Goal: Navigation & Orientation: Understand site structure

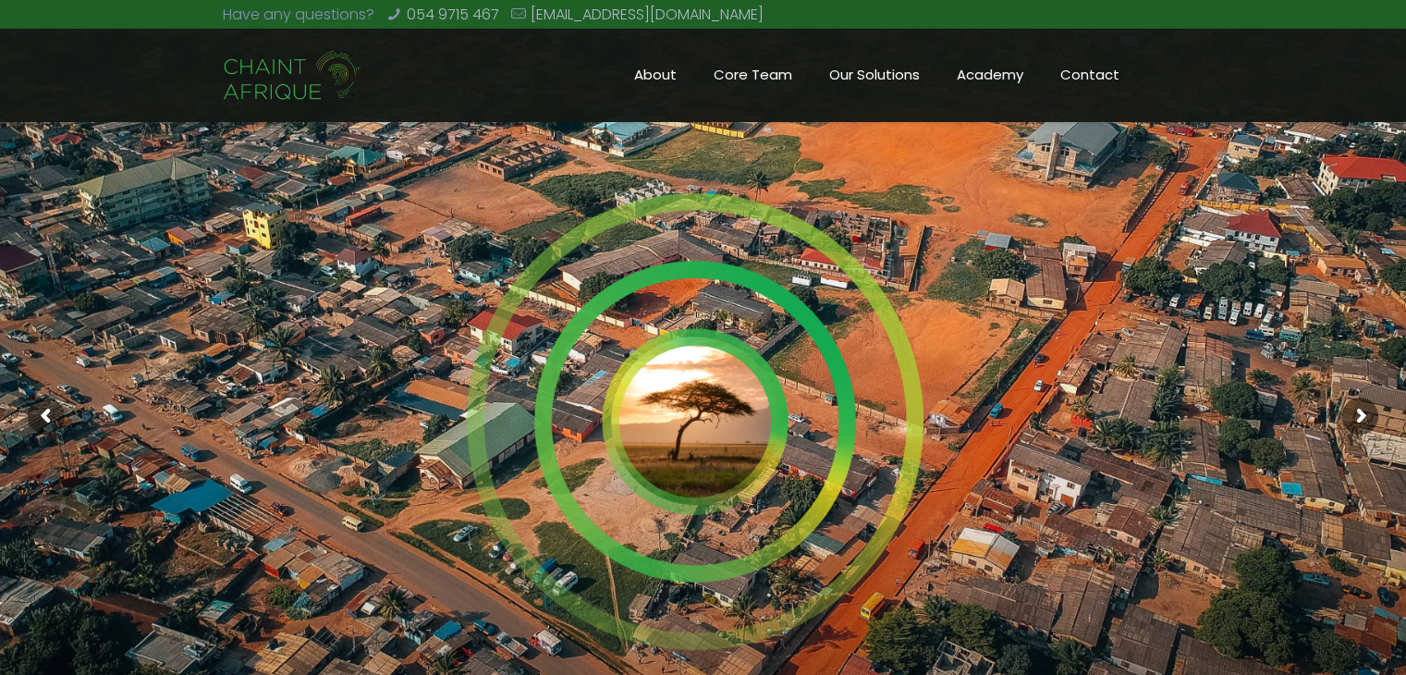
click at [749, 77] on span "Core Team" at bounding box center [753, 75] width 116 height 28
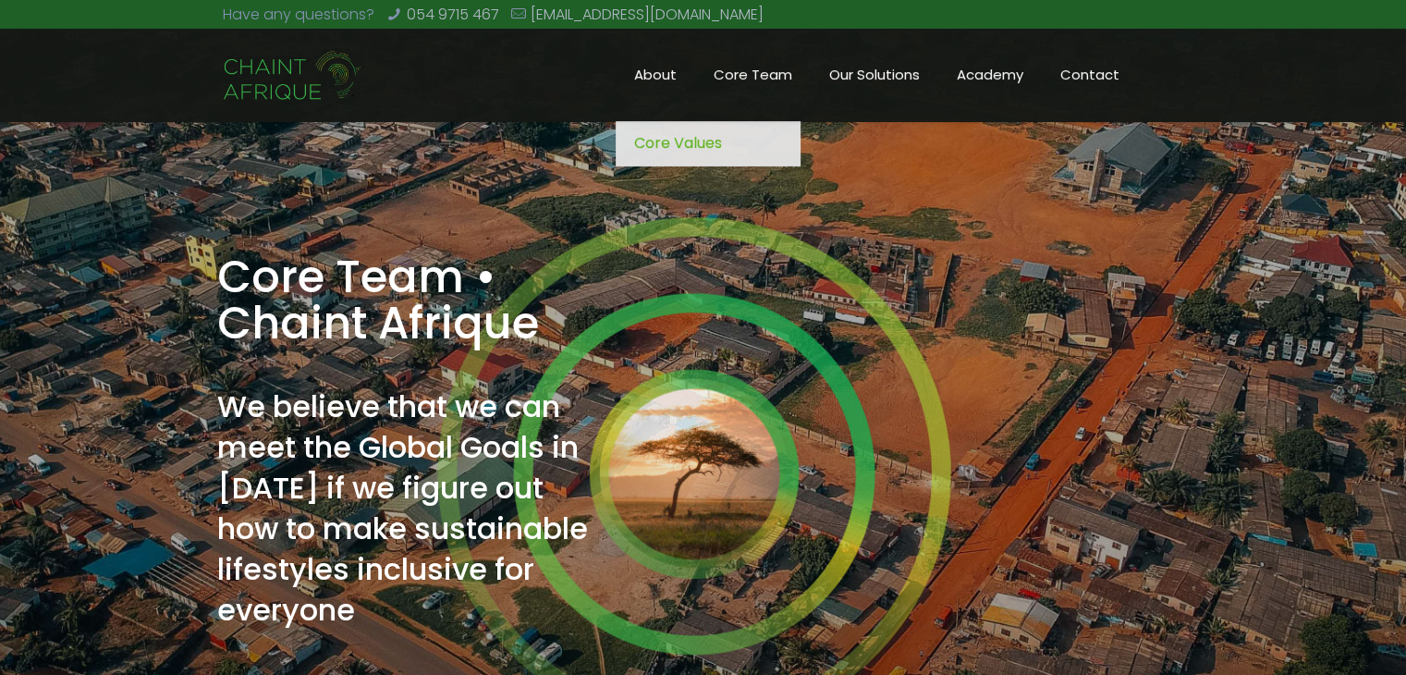
click at [694, 145] on span "Core Values" at bounding box center [678, 143] width 88 height 26
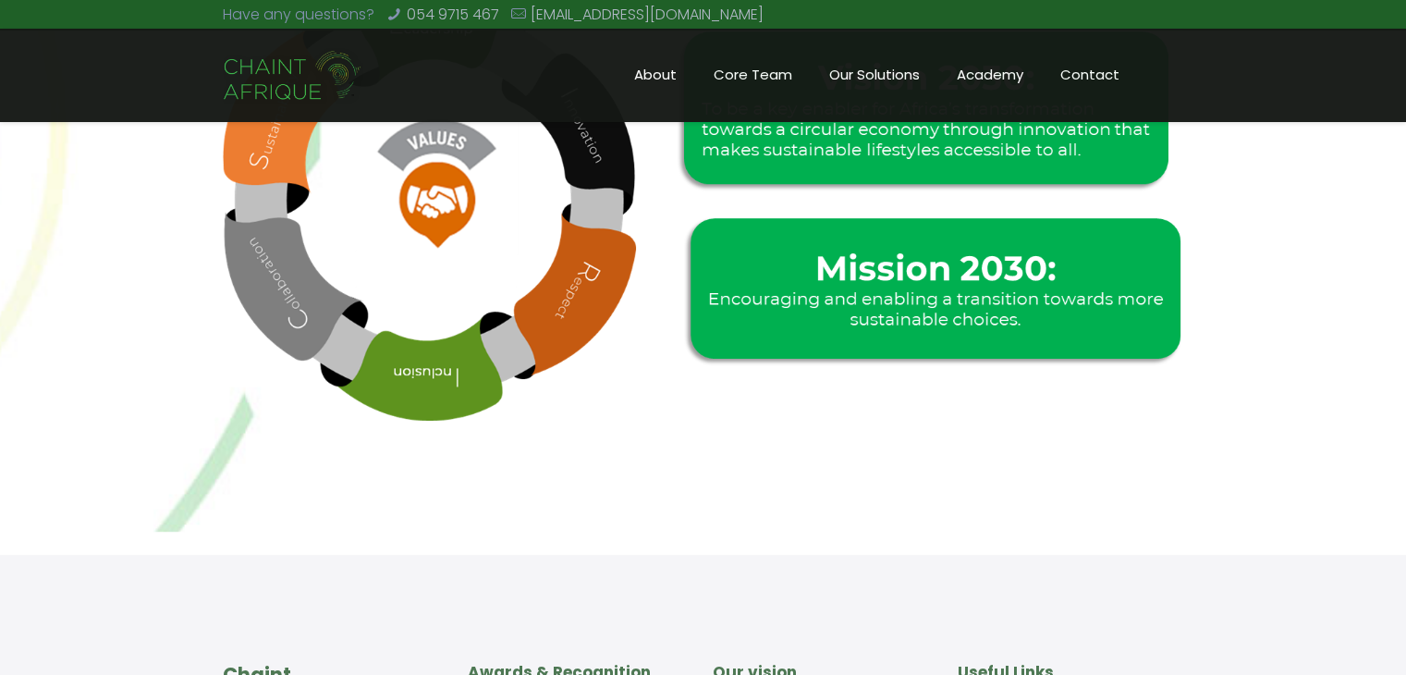
scroll to position [766, 0]
